Goal: Information Seeking & Learning: Learn about a topic

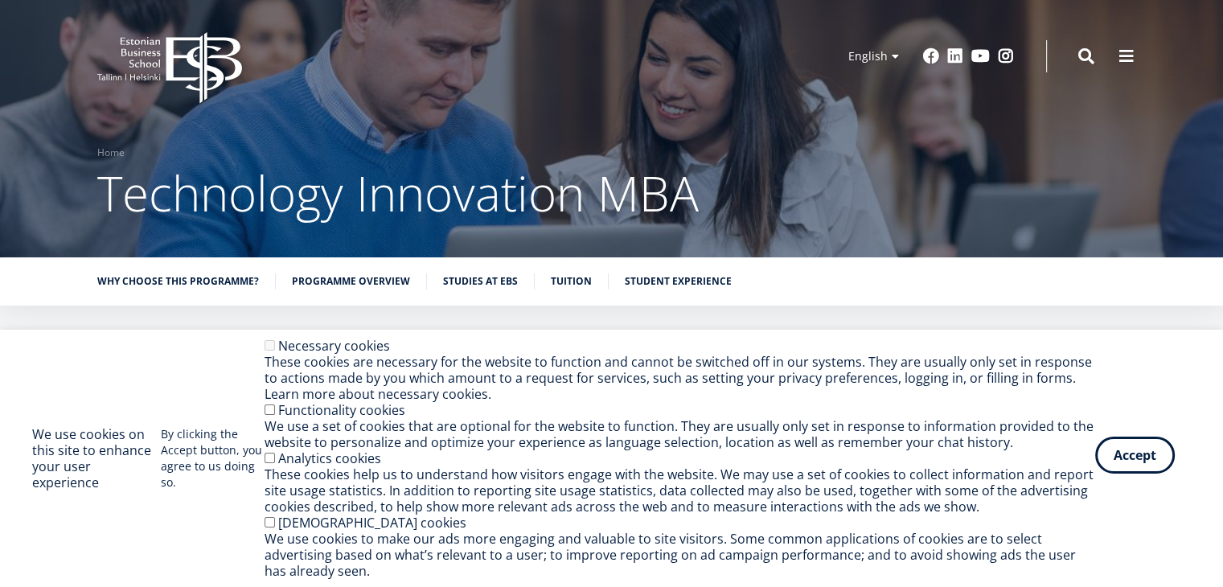
click at [1129, 449] on button "Accept" at bounding box center [1135, 455] width 80 height 37
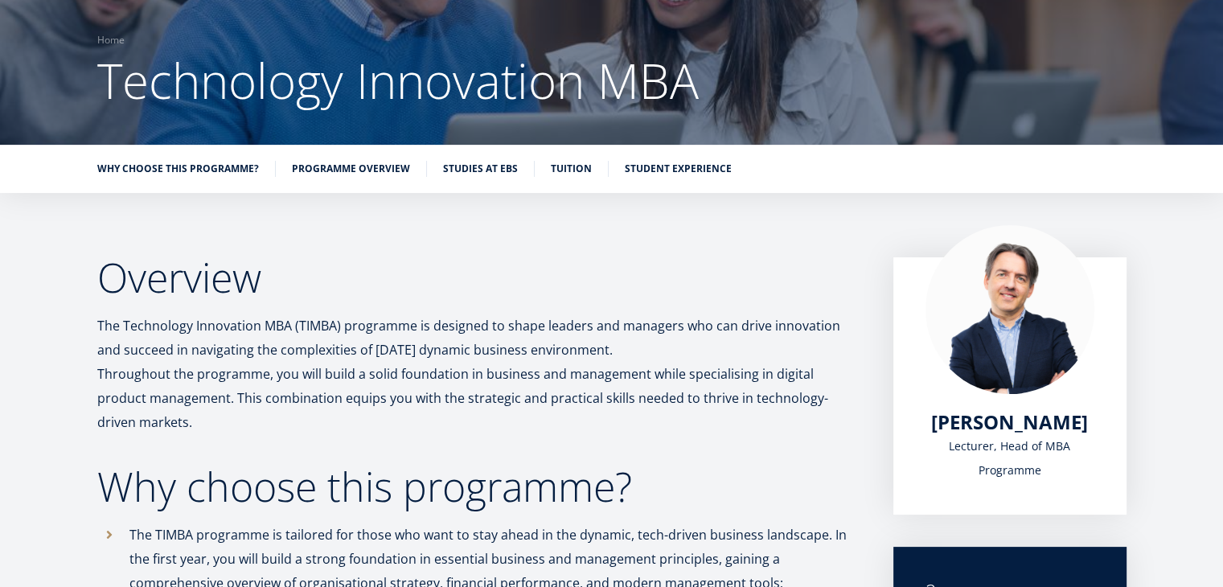
scroll to position [103, 0]
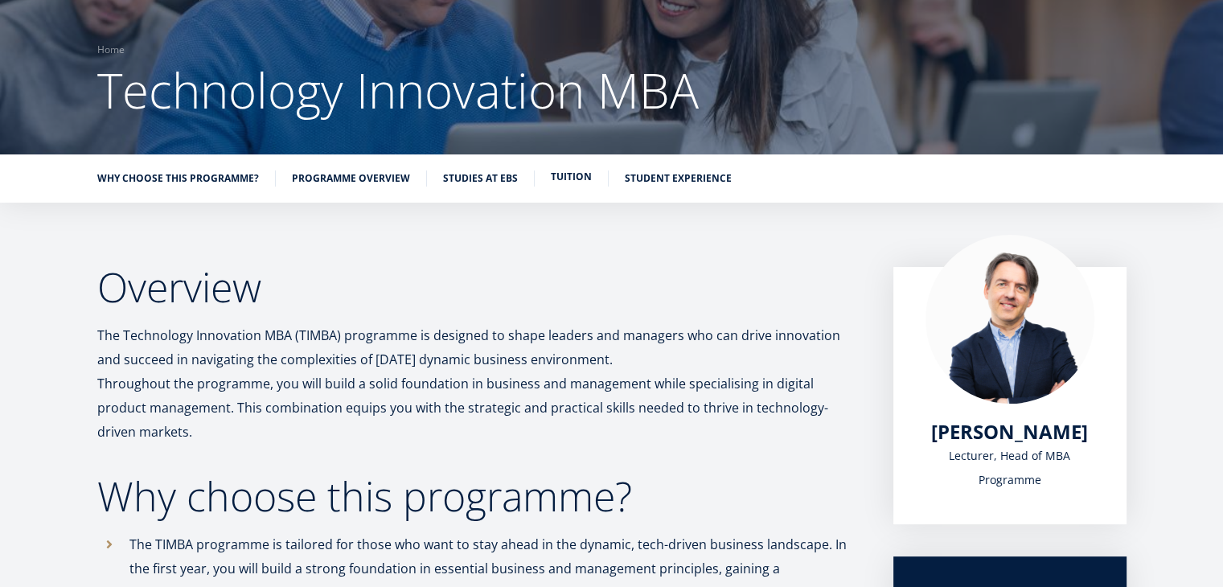
click at [565, 184] on link "Tuition" at bounding box center [571, 177] width 41 height 16
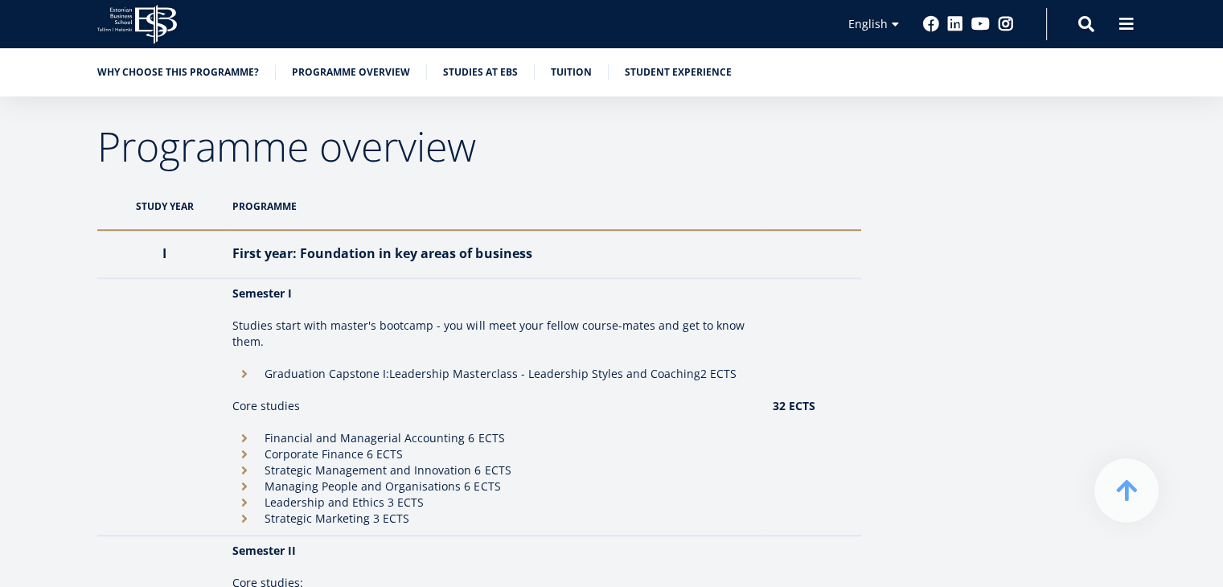
scroll to position [1366, 0]
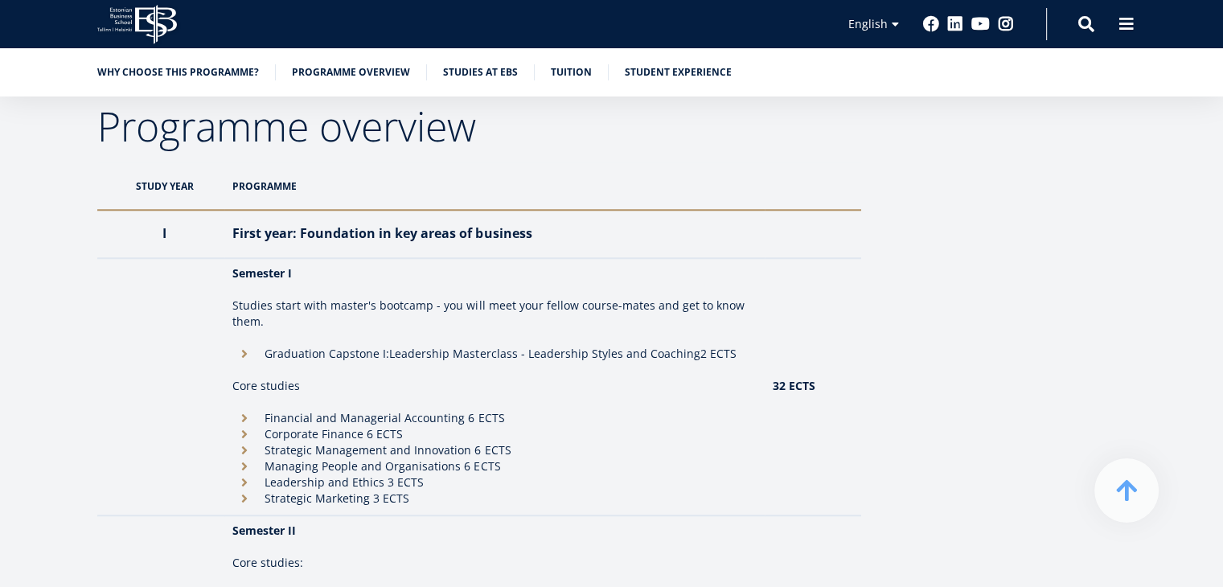
click at [412, 346] on li "Graduation Capstone I: Leadership Masterclass - Leadership Styles and Coaching …" at bounding box center [494, 354] width 524 height 16
click at [247, 346] on li "Graduation Capstone I: Leadership Masterclass - Leadership Styles and Coaching …" at bounding box center [494, 354] width 524 height 16
click at [309, 426] on li "Corporate Finance 6 ECTS" at bounding box center [494, 434] width 524 height 16
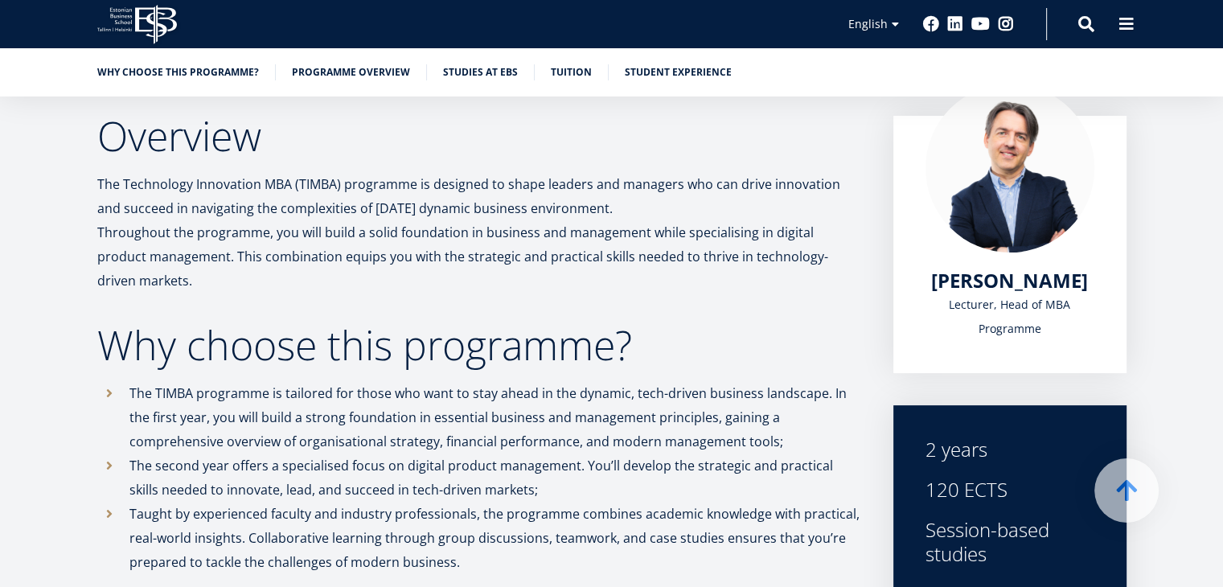
scroll to position [257, 0]
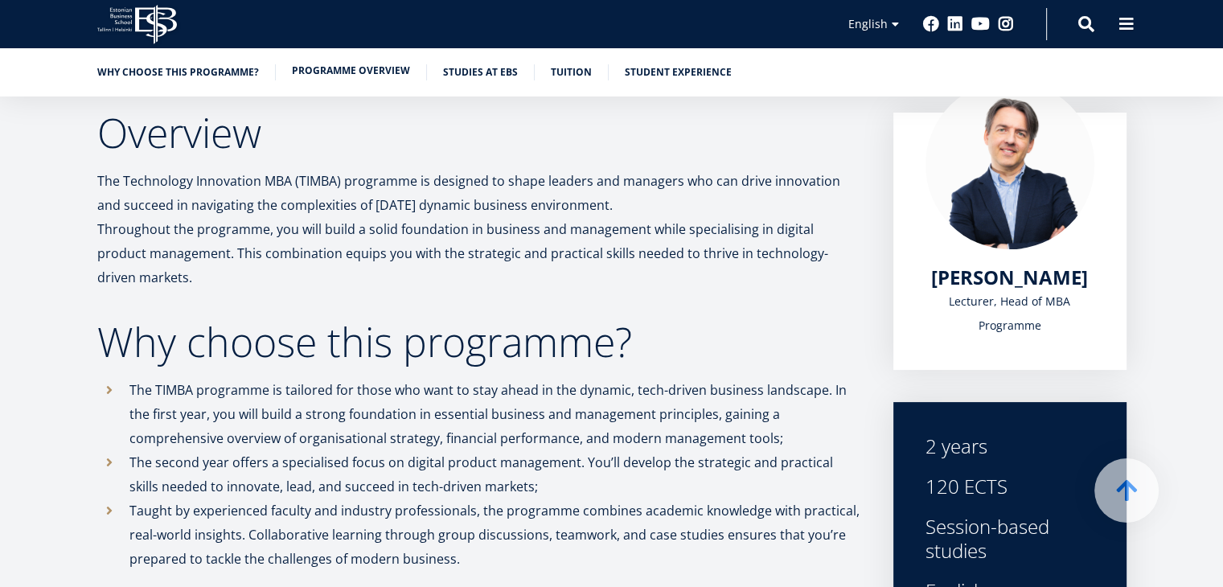
click at [366, 65] on link "Programme overview" at bounding box center [351, 71] width 118 height 16
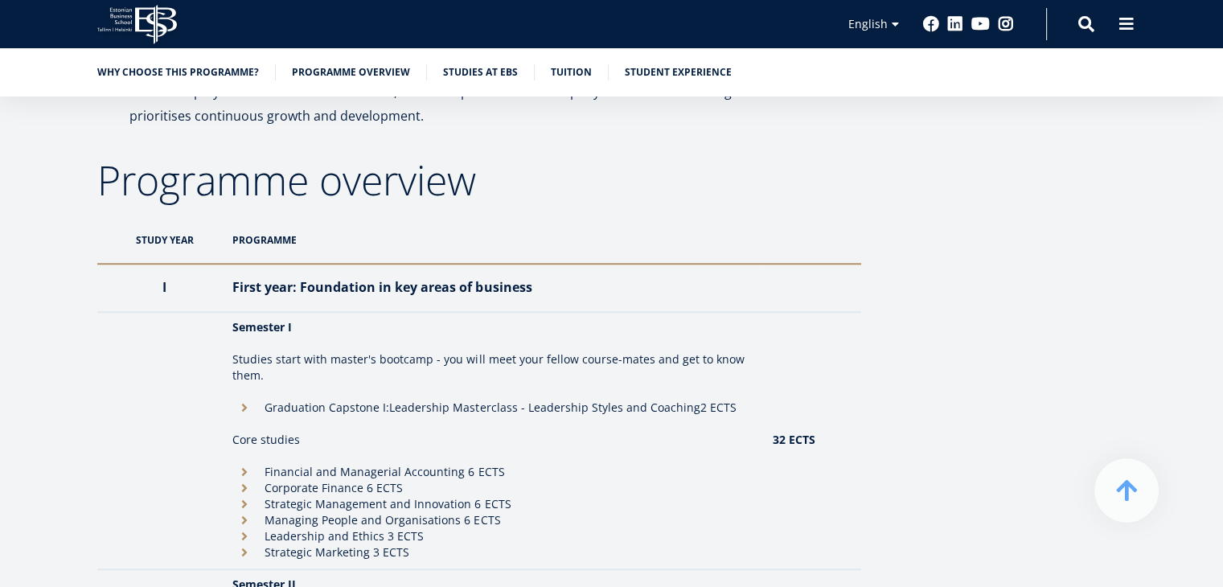
click at [451, 81] on ul "Why choose this programme? Programme overview Studies at EBS Tuition Student ex…" at bounding box center [603, 76] width 1045 height 24
click at [458, 67] on link "Studies at EBS" at bounding box center [480, 71] width 75 height 16
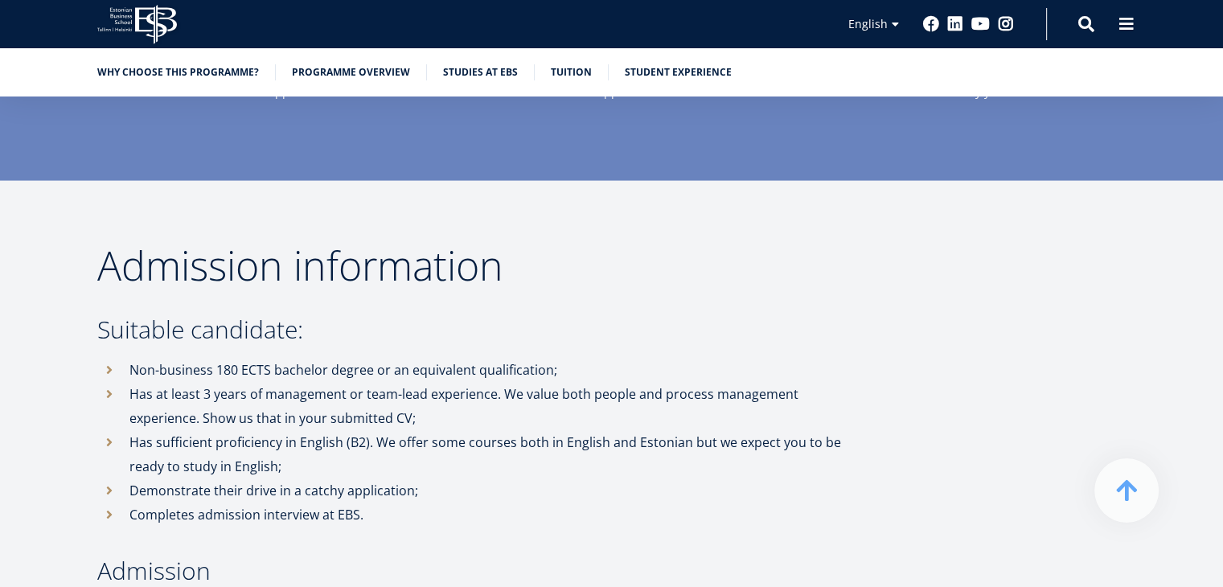
scroll to position [3305, 0]
